Goal: Transaction & Acquisition: Purchase product/service

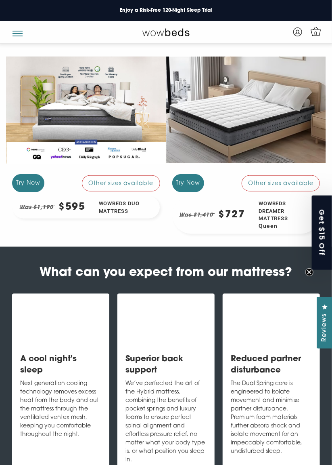
scroll to position [889, 0]
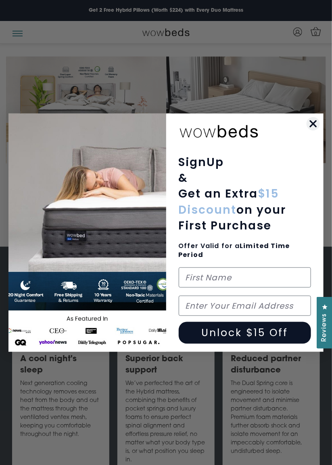
click at [313, 130] on circle "Close dialog" at bounding box center [313, 123] width 13 height 13
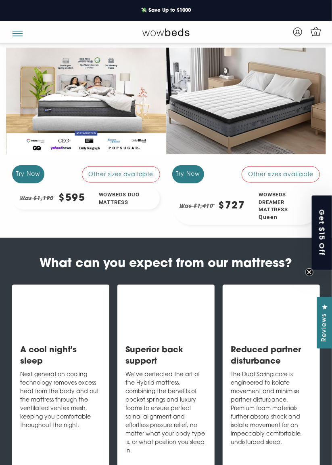
scroll to position [907, 0]
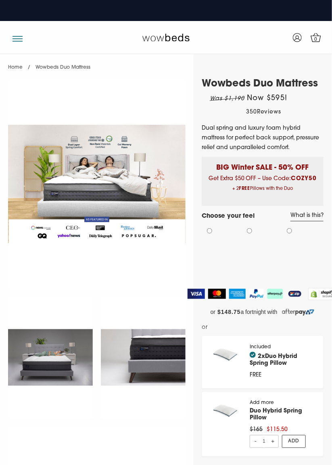
select select "Medium-Firm"
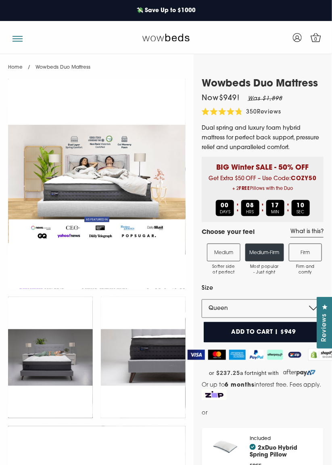
click at [227, 251] on label "Medium Softer side of perfect" at bounding box center [224, 253] width 34 height 18
click at [0, 0] on input "Medium Softer side of perfect" at bounding box center [0, 0] width 0 height 0
click at [307, 311] on select "Single King Single Double Queen King" at bounding box center [262, 308] width 120 height 19
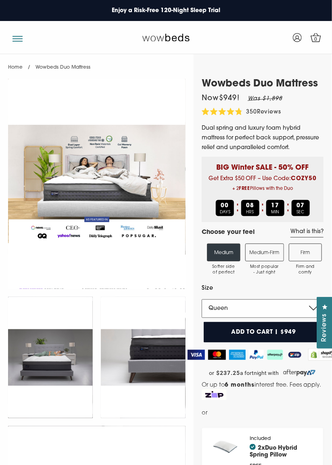
select select "Double"
